Goal: Use online tool/utility: Utilize a website feature to perform a specific function

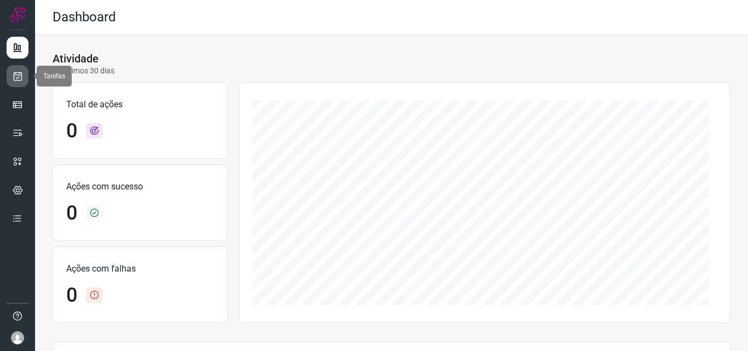
click at [25, 79] on link at bounding box center [18, 76] width 22 height 22
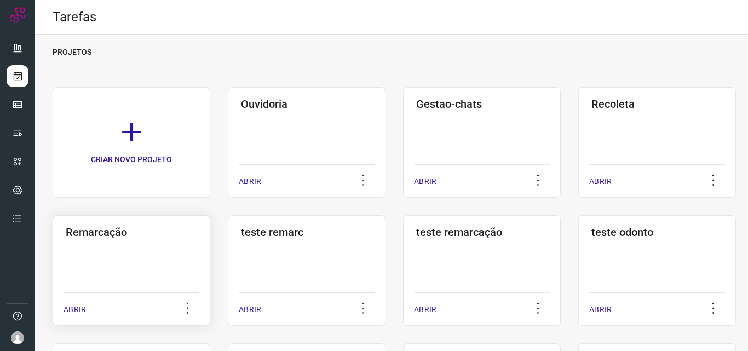
click at [228, 261] on div "Remarcação ABRIR" at bounding box center [307, 270] width 158 height 111
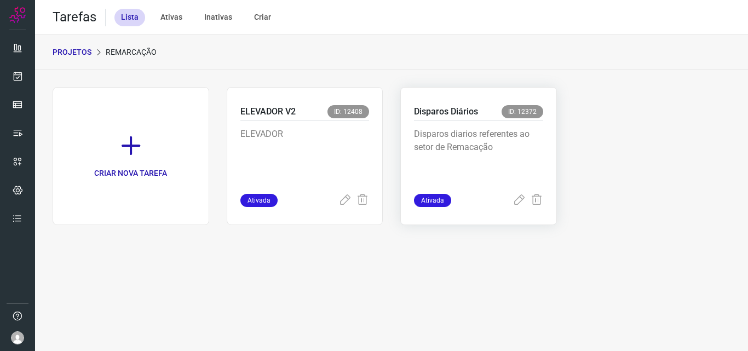
click at [496, 161] on p "Disparos diarios referentes ao setor de Remacação" at bounding box center [478, 155] width 129 height 55
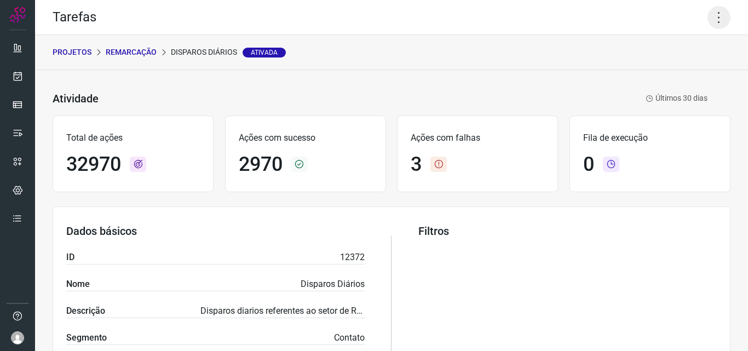
click at [711, 20] on icon at bounding box center [719, 17] width 23 height 23
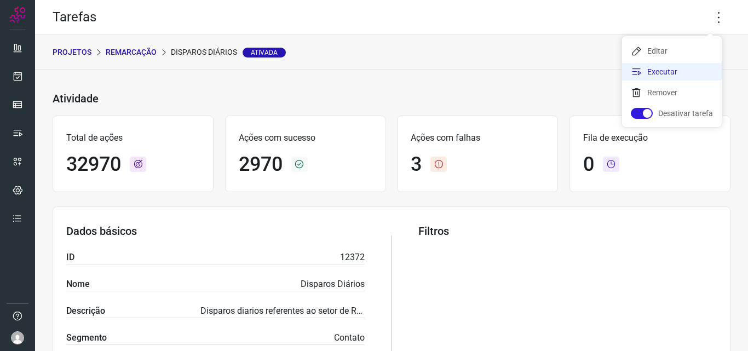
click at [665, 79] on li "Executar" at bounding box center [672, 72] width 100 height 18
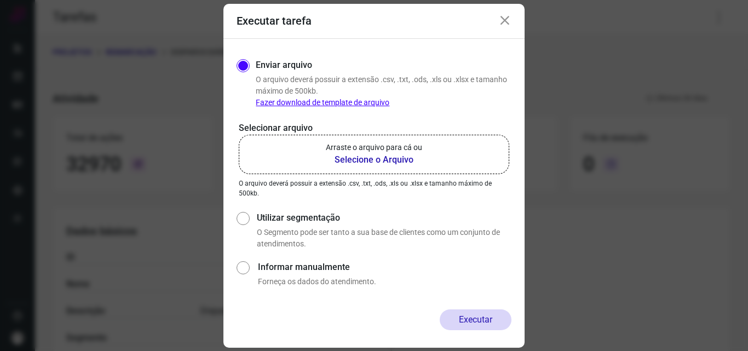
click at [388, 142] on p "Arraste o arquivo para cá ou" at bounding box center [374, 148] width 96 height 12
click at [0, 0] on input "Arraste o arquivo para cá ou Selecione o Arquivo" at bounding box center [0, 0] width 0 height 0
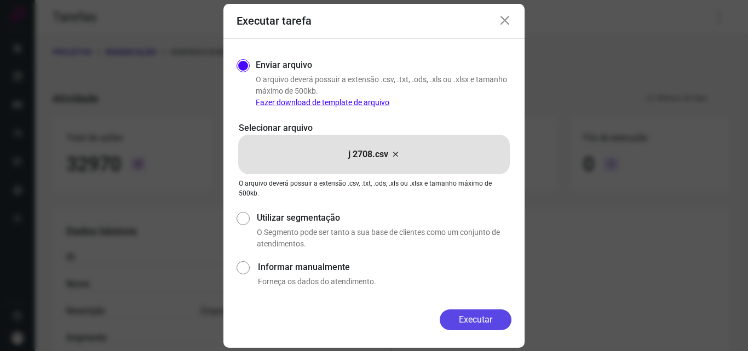
click at [468, 317] on button "Executar" at bounding box center [476, 320] width 72 height 21
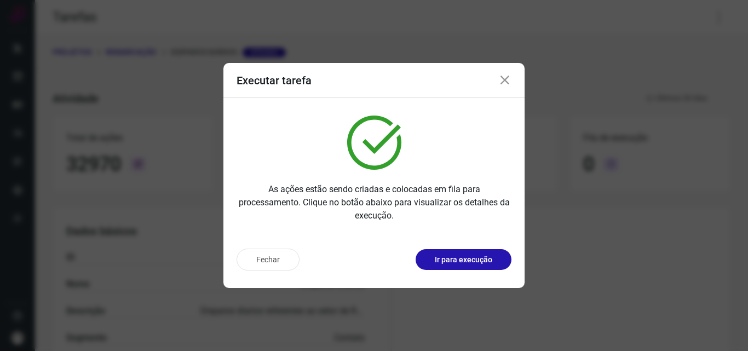
click at [488, 265] on p "Ir para execução" at bounding box center [464, 260] width 58 height 12
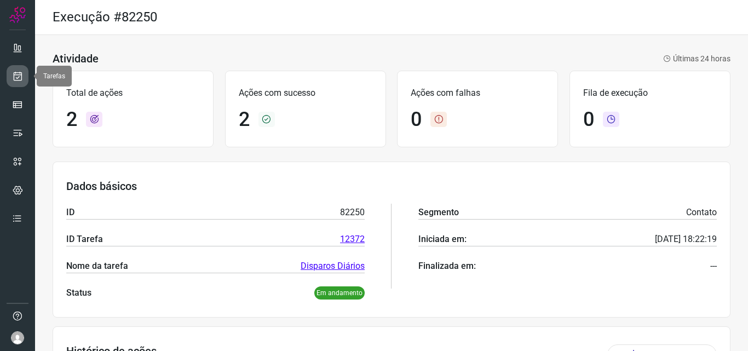
click at [13, 81] on icon at bounding box center [18, 76] width 12 height 11
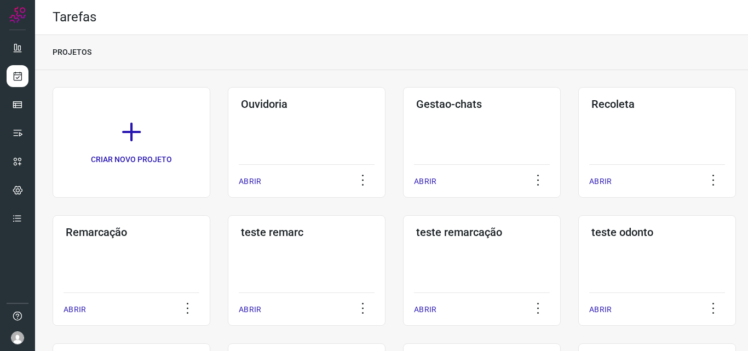
click at [228, 264] on div "Remarcação ABRIR" at bounding box center [307, 270] width 158 height 111
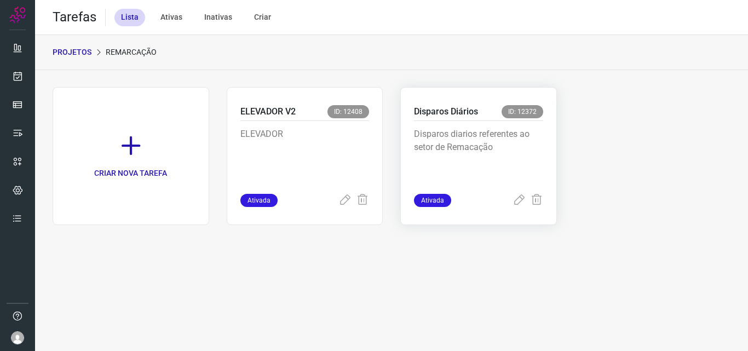
click at [501, 161] on p "Disparos diarios referentes ao setor de Remacação" at bounding box center [478, 155] width 129 height 55
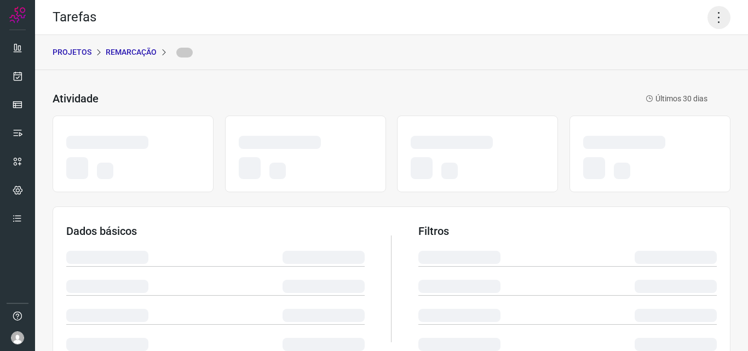
click at [717, 16] on icon at bounding box center [719, 17] width 23 height 23
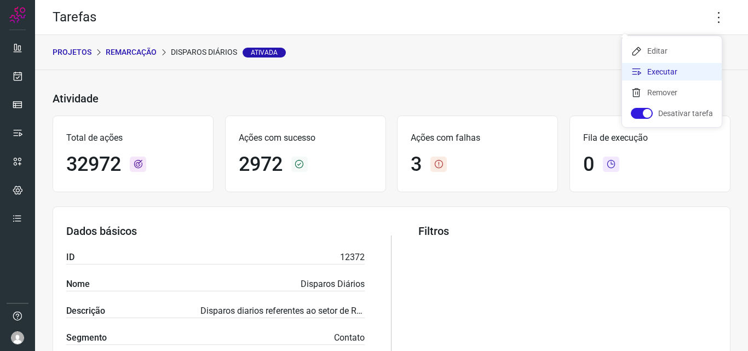
click at [683, 71] on li "Executar" at bounding box center [672, 72] width 100 height 18
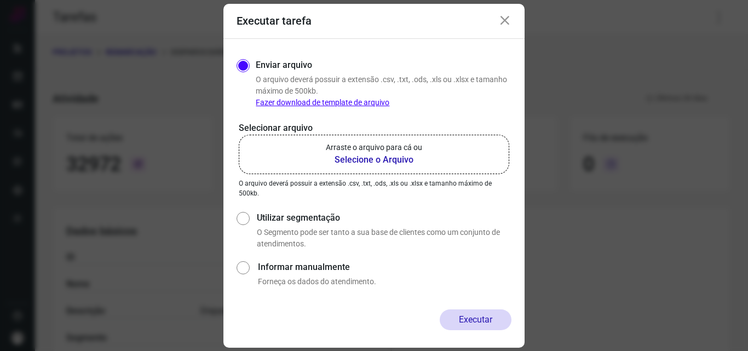
click at [454, 145] on label "Arraste o arquivo para cá ou Selecione o Arquivo" at bounding box center [374, 154] width 271 height 39
click at [0, 0] on input "Arraste o arquivo para cá ou Selecione o Arquivo" at bounding box center [0, 0] width 0 height 0
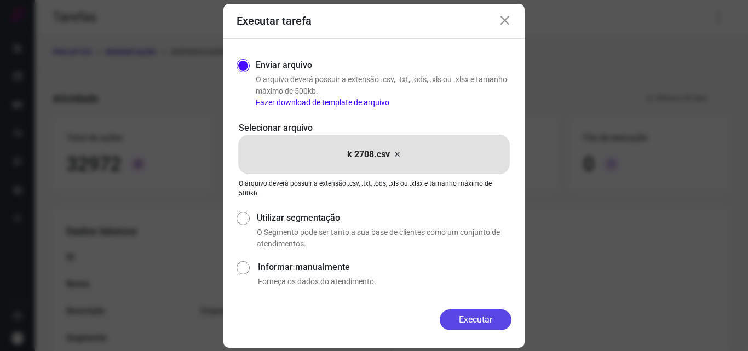
click at [477, 316] on button "Executar" at bounding box center [476, 320] width 72 height 21
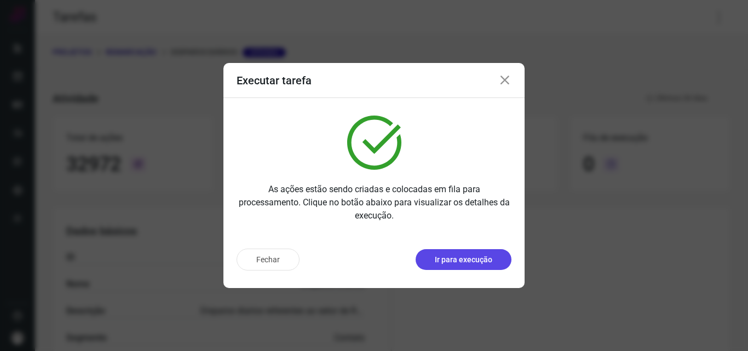
click at [487, 255] on p "Ir para execução" at bounding box center [464, 260] width 58 height 12
